Goal: Information Seeking & Learning: Learn about a topic

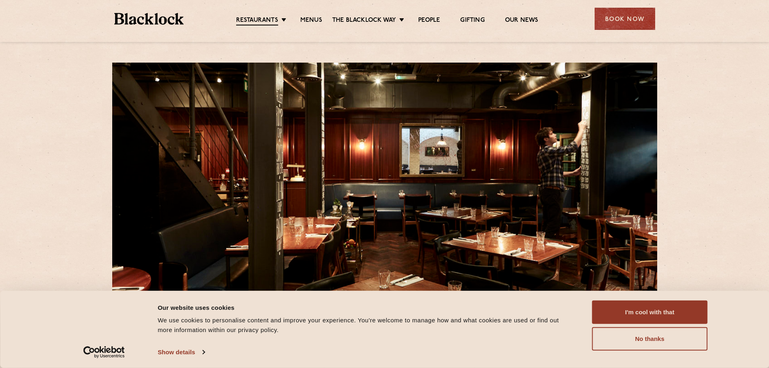
click at [314, 18] on link "Menus" at bounding box center [311, 21] width 22 height 8
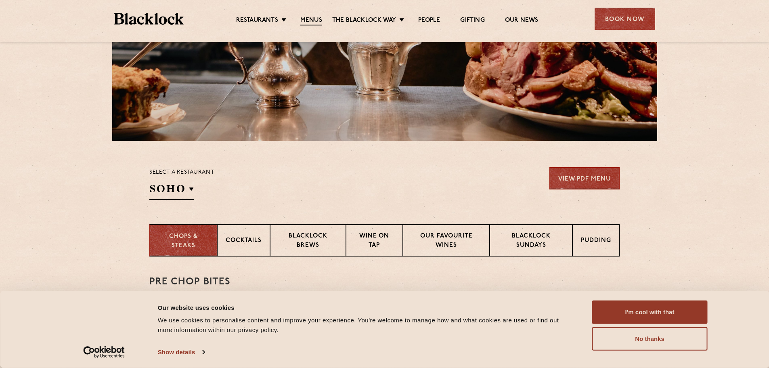
scroll to position [161, 0]
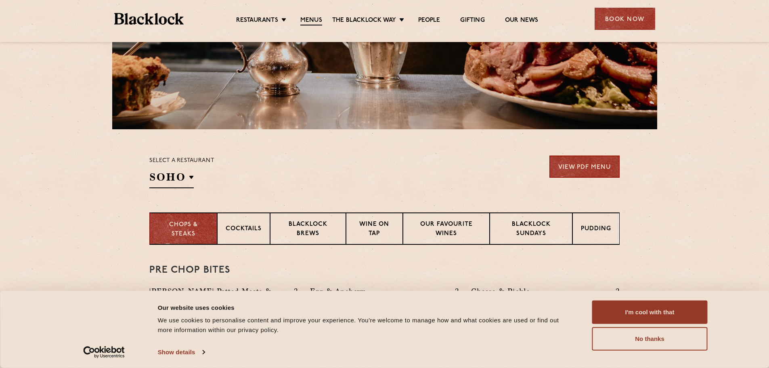
click at [641, 346] on button "No thanks" at bounding box center [649, 338] width 115 height 23
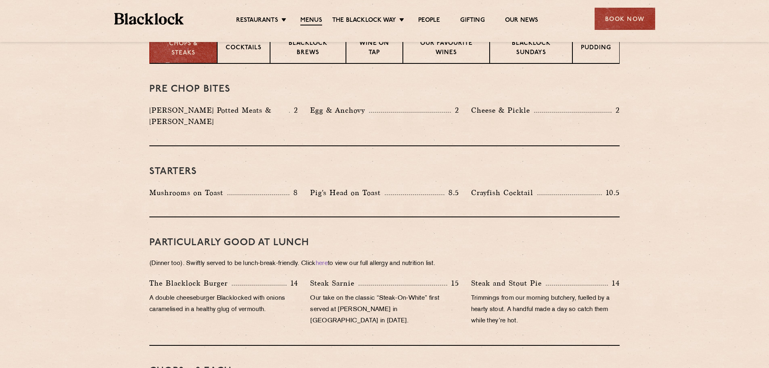
scroll to position [340, 0]
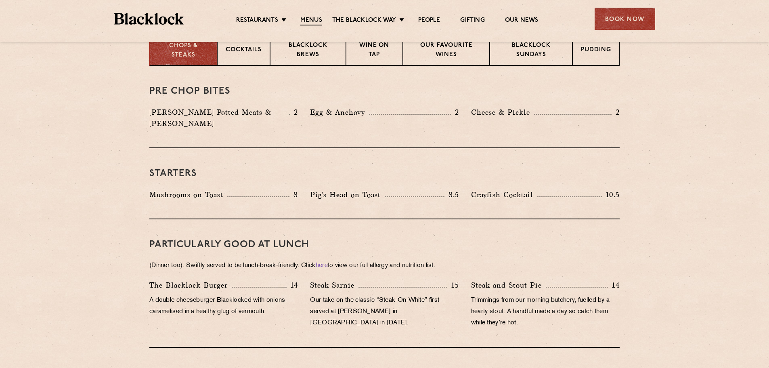
click at [587, 52] on p "Pudding" at bounding box center [596, 51] width 30 height 10
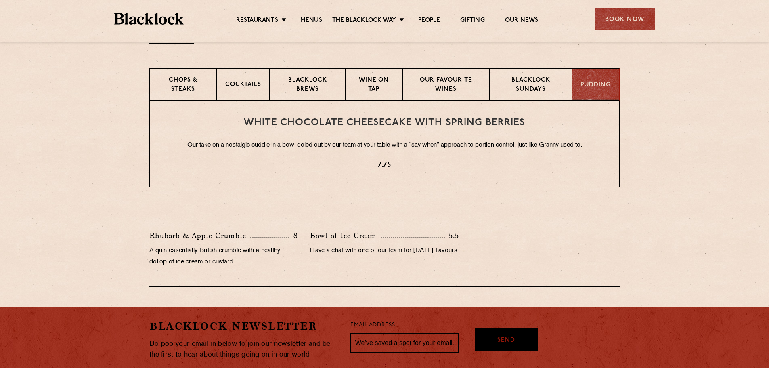
scroll to position [273, 0]
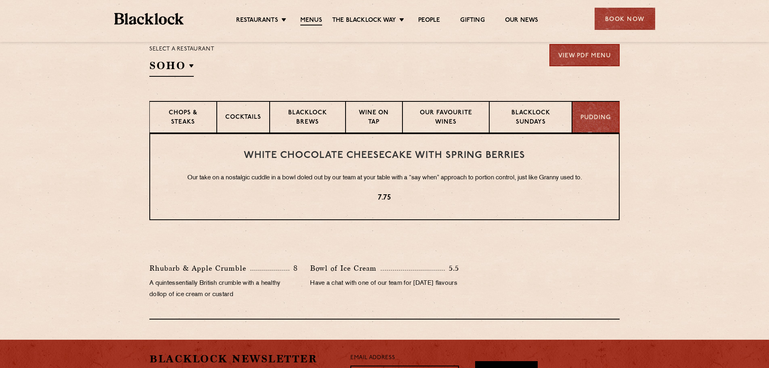
click at [203, 117] on p "Chops & Steaks" at bounding box center [183, 118] width 50 height 19
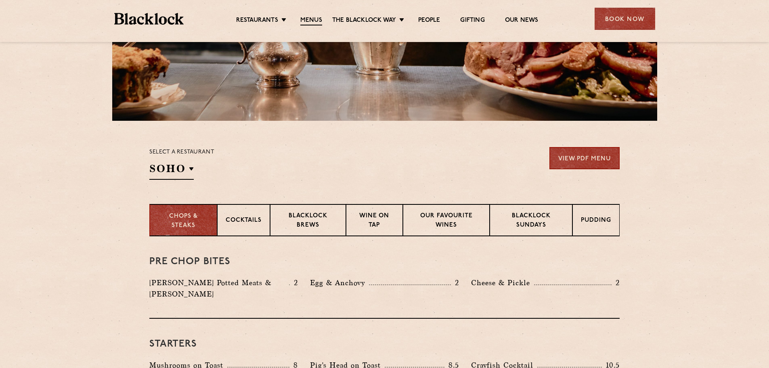
scroll to position [179, 0]
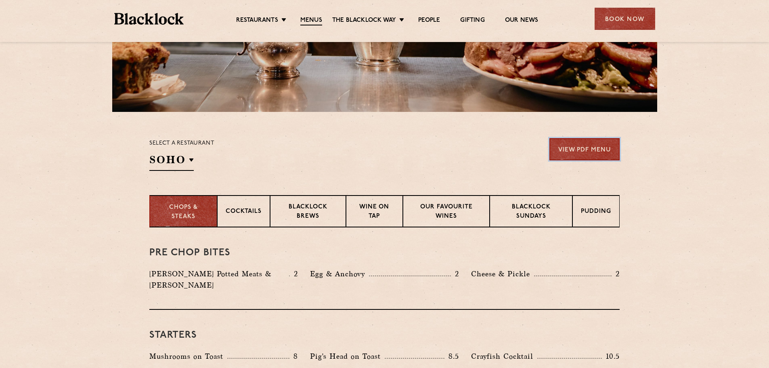
click at [571, 155] on link "View PDF Menu" at bounding box center [584, 149] width 70 height 22
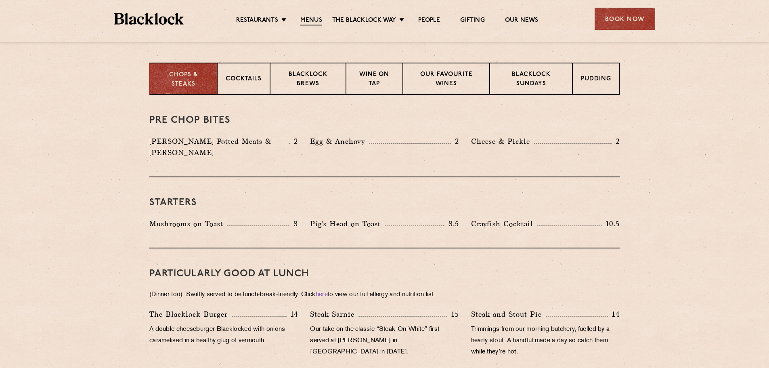
scroll to position [313, 0]
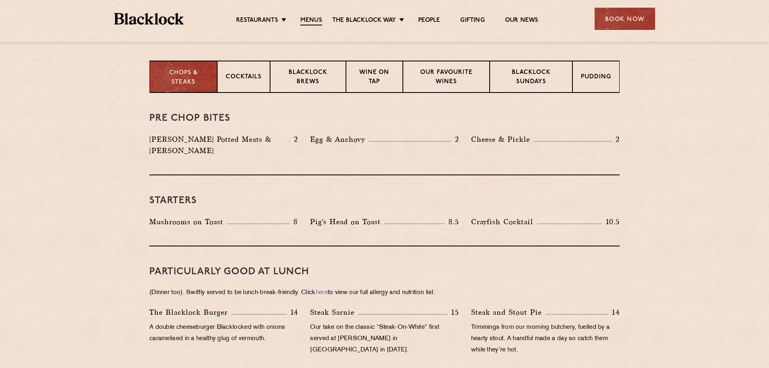
click at [600, 84] on div "Pudding" at bounding box center [595, 77] width 47 height 32
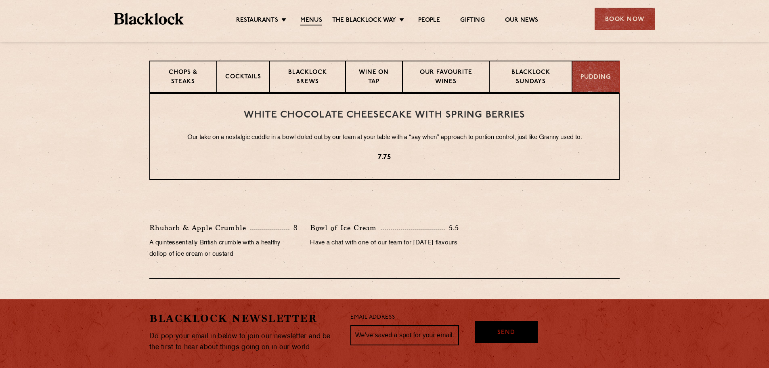
click at [191, 73] on p "Chops & Steaks" at bounding box center [183, 77] width 50 height 19
